Goal: Transaction & Acquisition: Purchase product/service

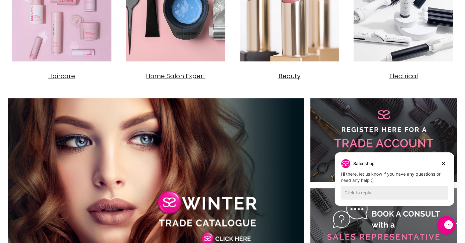
scroll to position [279, 0]
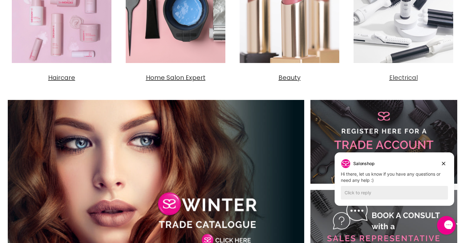
click at [407, 79] on span "Electrical" at bounding box center [403, 77] width 29 height 9
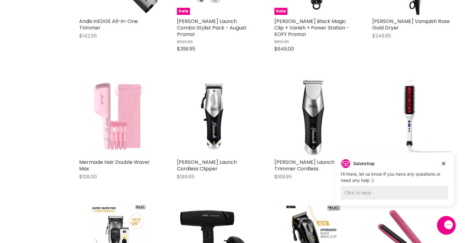
scroll to position [1461, 0]
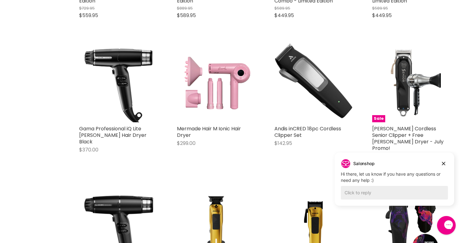
scroll to position [665, 0]
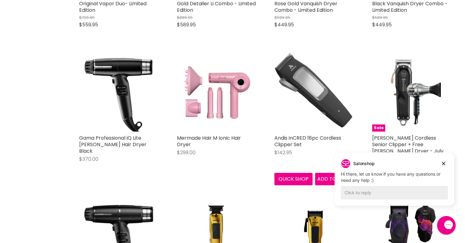
click at [329, 99] on img "Main content" at bounding box center [313, 92] width 79 height 79
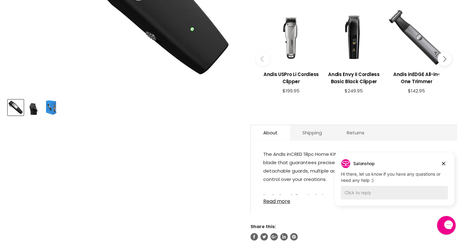
scroll to position [214, 0]
